Goal: Transaction & Acquisition: Download file/media

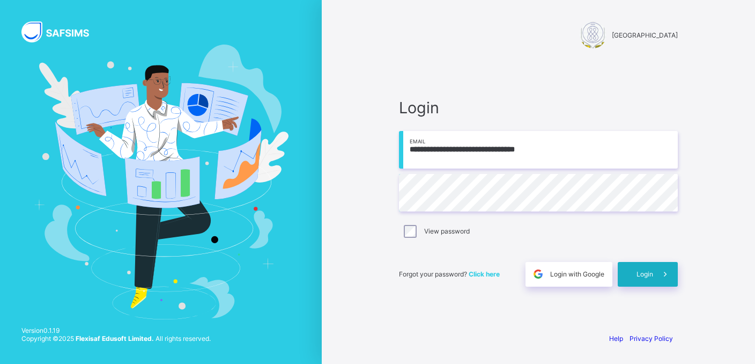
click at [643, 278] on div "Login" at bounding box center [648, 274] width 60 height 25
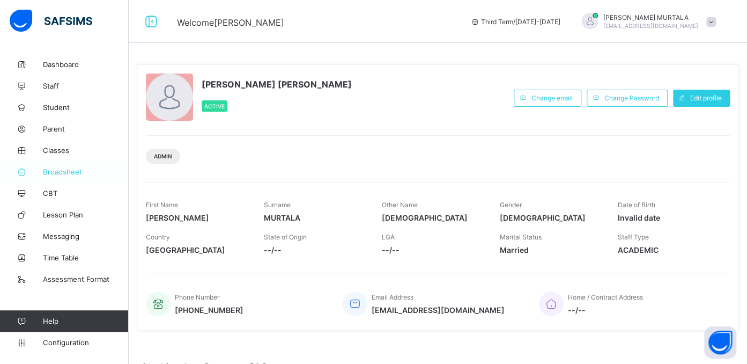
click at [55, 172] on span "Broadsheet" at bounding box center [86, 171] width 86 height 9
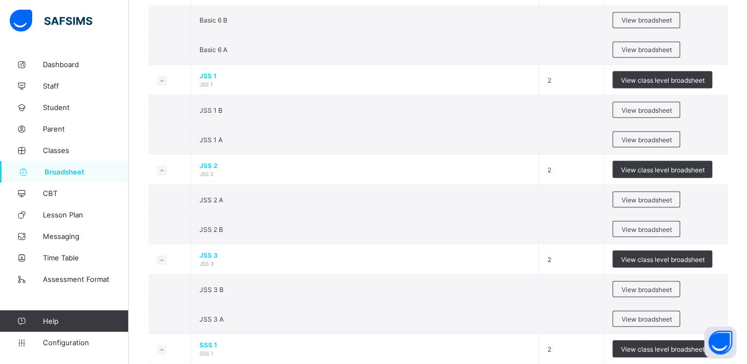
scroll to position [981, 0]
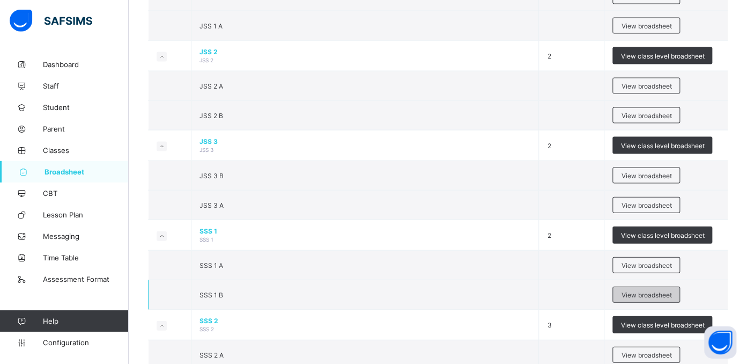
click at [634, 291] on span "View broadsheet" at bounding box center [646, 295] width 50 height 8
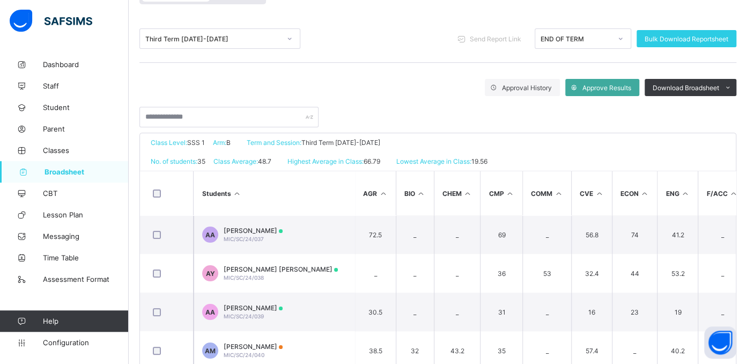
scroll to position [125, 0]
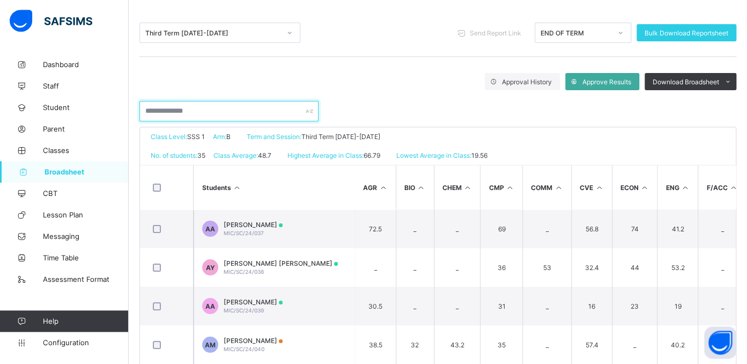
click at [215, 115] on input "text" at bounding box center [228, 111] width 179 height 20
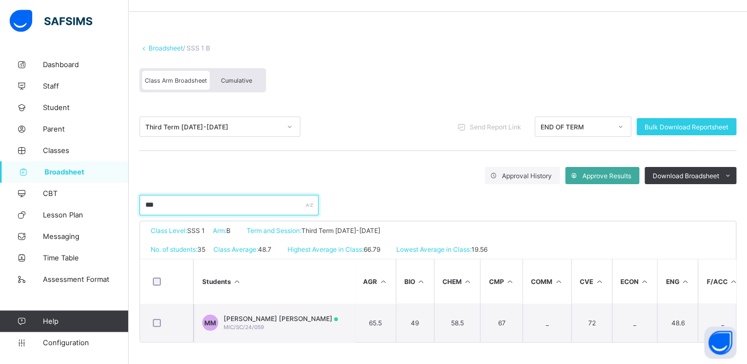
scroll to position [38, 0]
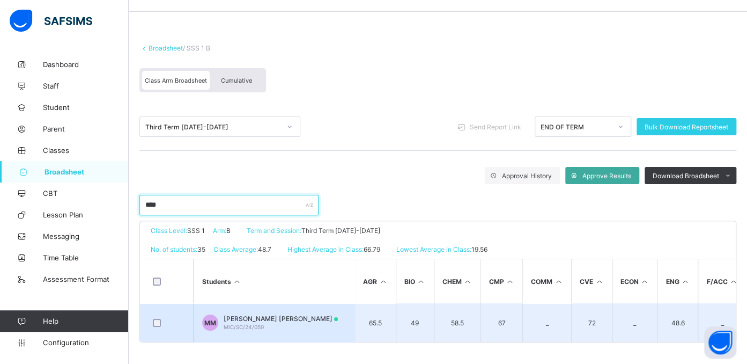
type input "****"
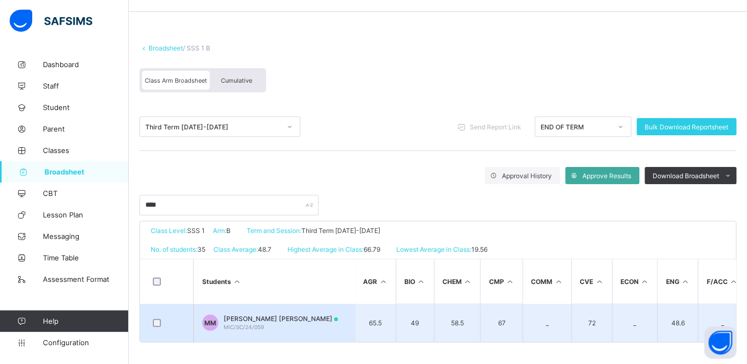
click at [242, 314] on span "MUHAMMAD BAWA MANSUR" at bounding box center [281, 318] width 114 height 8
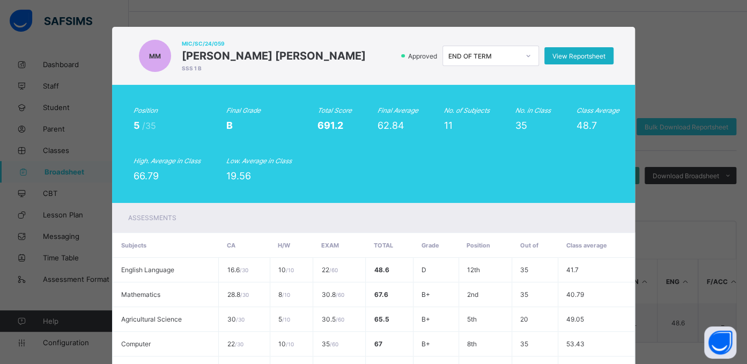
click at [576, 55] on span "View Reportsheet" at bounding box center [578, 56] width 53 height 8
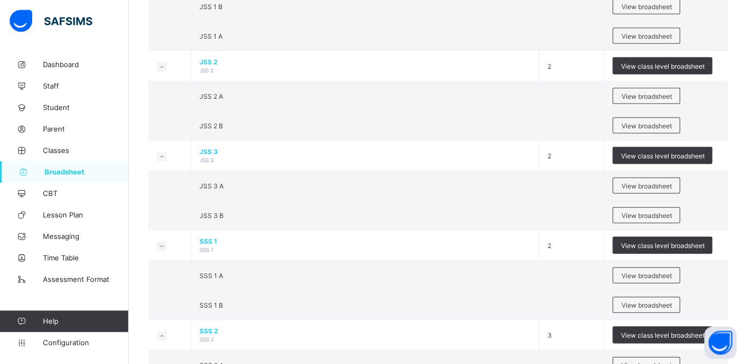
scroll to position [973, 0]
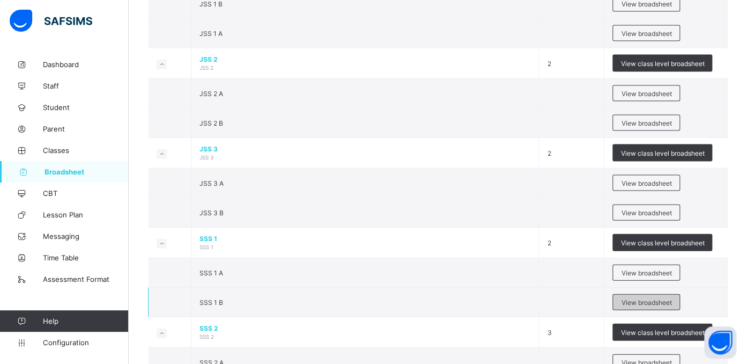
click at [645, 298] on span "View broadsheet" at bounding box center [646, 302] width 50 height 8
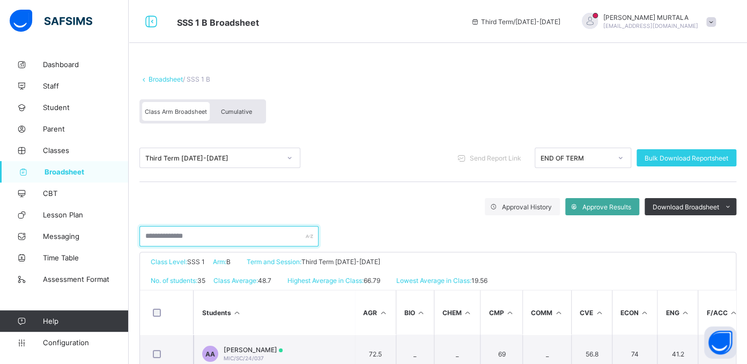
click at [200, 232] on input "text" at bounding box center [228, 236] width 179 height 20
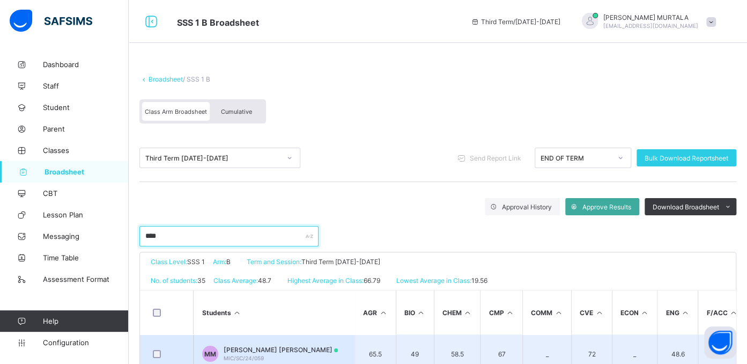
type input "****"
click at [262, 348] on span "MUHAMMAD BAWA MANSUR" at bounding box center [281, 349] width 114 height 8
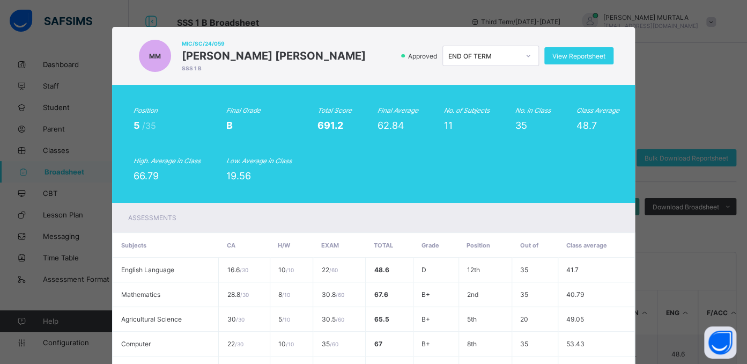
click at [245, 14] on div "MM MIC/SC/24/059 MUHAMMAD BAWA MANSUR SSS 1 B Approved END OF TERM View Reports…" at bounding box center [373, 182] width 747 height 364
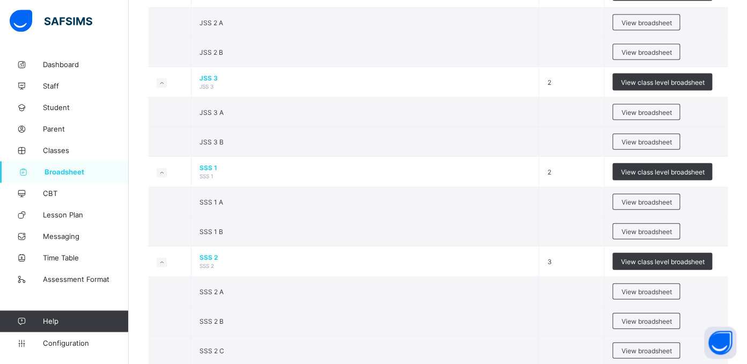
scroll to position [1009, 0]
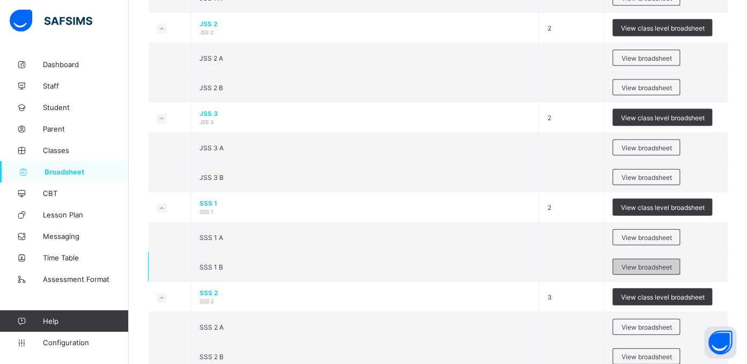
click at [644, 263] on span "View broadsheet" at bounding box center [646, 267] width 50 height 8
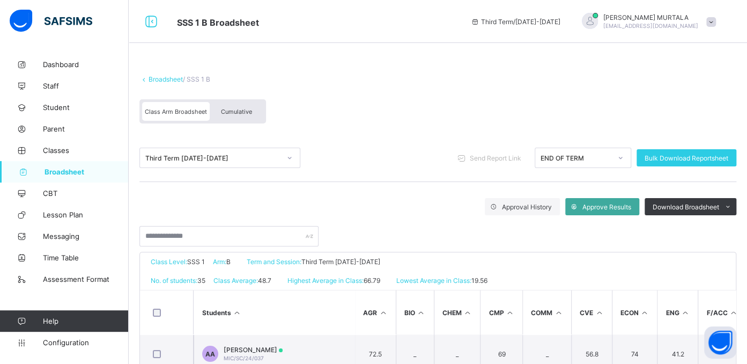
click at [245, 110] on span "Cumulative" at bounding box center [236, 112] width 31 height 8
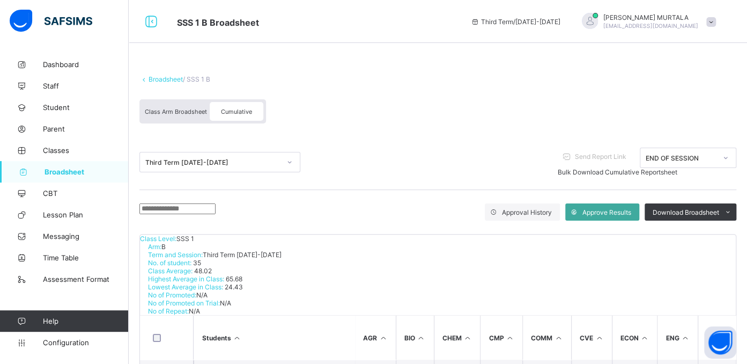
click at [202, 209] on input "text" at bounding box center [177, 208] width 76 height 11
type input "****"
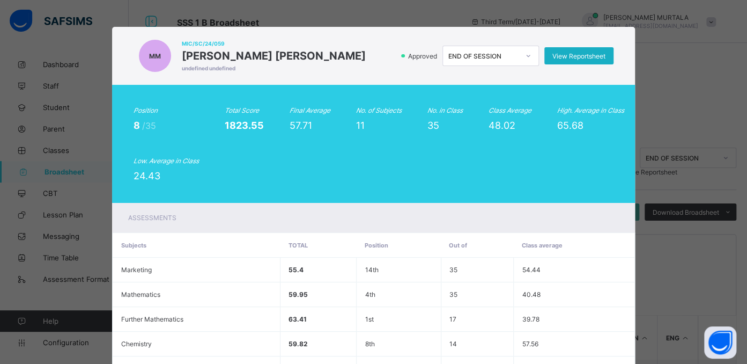
click at [594, 53] on span "View Reportsheet" at bounding box center [578, 56] width 53 height 8
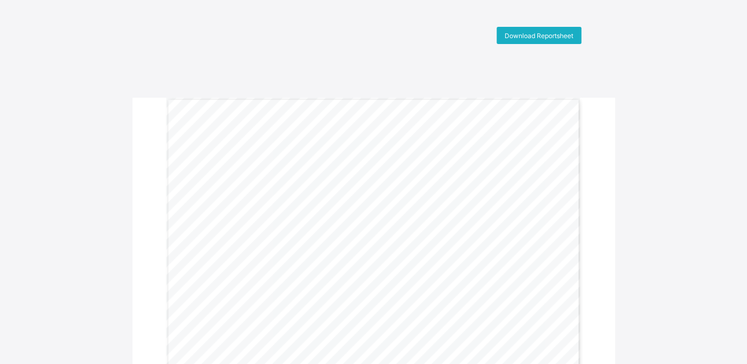
click at [548, 32] on span "Download Reportsheet" at bounding box center [539, 36] width 69 height 8
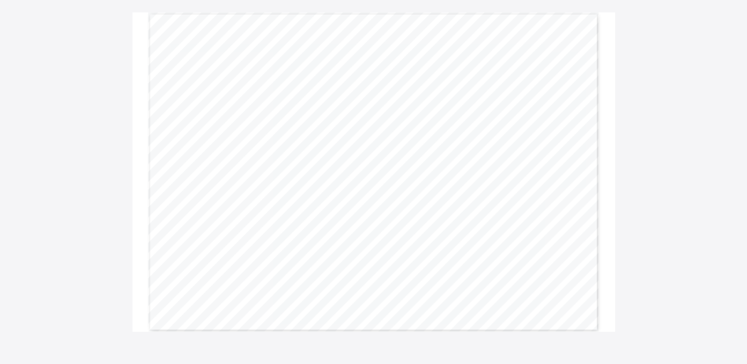
click at [498, 262] on div "Gwarzo Road, P.O. Box 701, Kano - Nigeria. Tel: 0906 358 2631, 0809 948 5785 | …" at bounding box center [374, 171] width 452 height 319
click at [745, 137] on div "Download Reportsheet Gwarzo Road, P.O. Box 701, Kano - Nigeria. Tel: 0906 358 2…" at bounding box center [373, 137] width 747 height 390
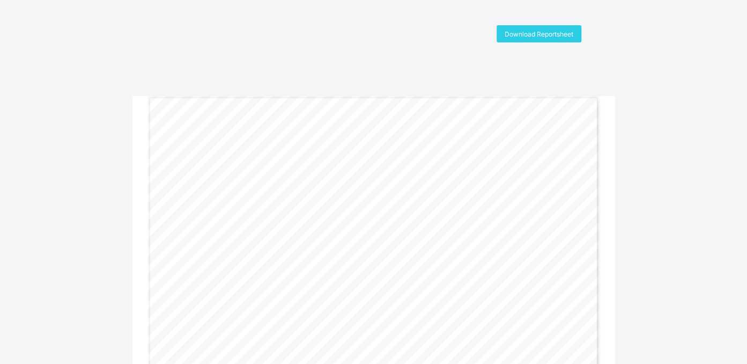
scroll to position [0, 0]
click at [536, 33] on span "Download Reportsheet" at bounding box center [539, 36] width 69 height 8
